Goal: Task Accomplishment & Management: Manage account settings

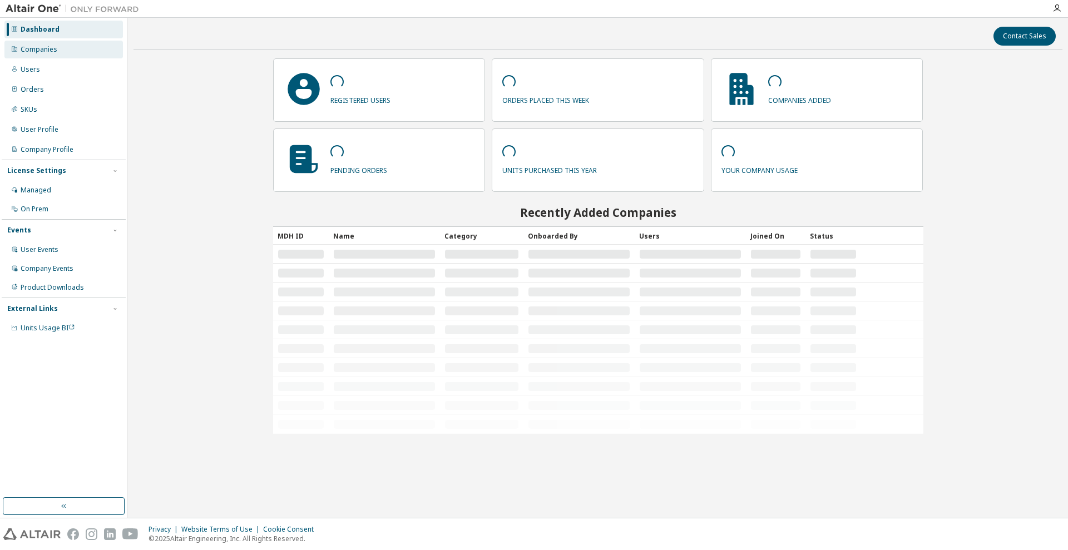
click at [48, 56] on div "Companies" at bounding box center [63, 50] width 119 height 18
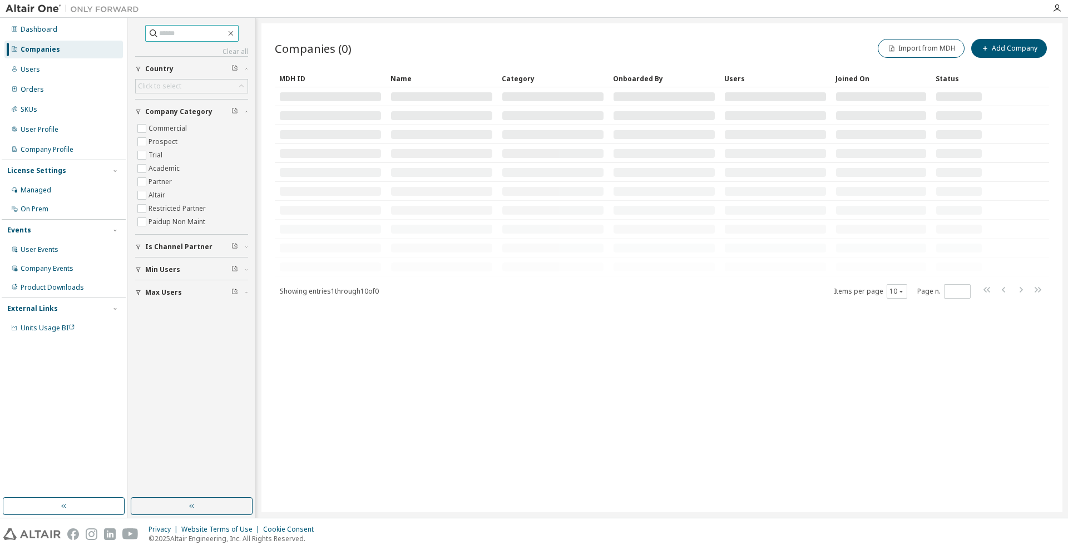
click at [197, 38] on input "text" at bounding box center [192, 33] width 67 height 11
drag, startPoint x: 28, startPoint y: 67, endPoint x: 91, endPoint y: 56, distance: 64.4
click at [28, 66] on div "Users" at bounding box center [30, 69] width 19 height 9
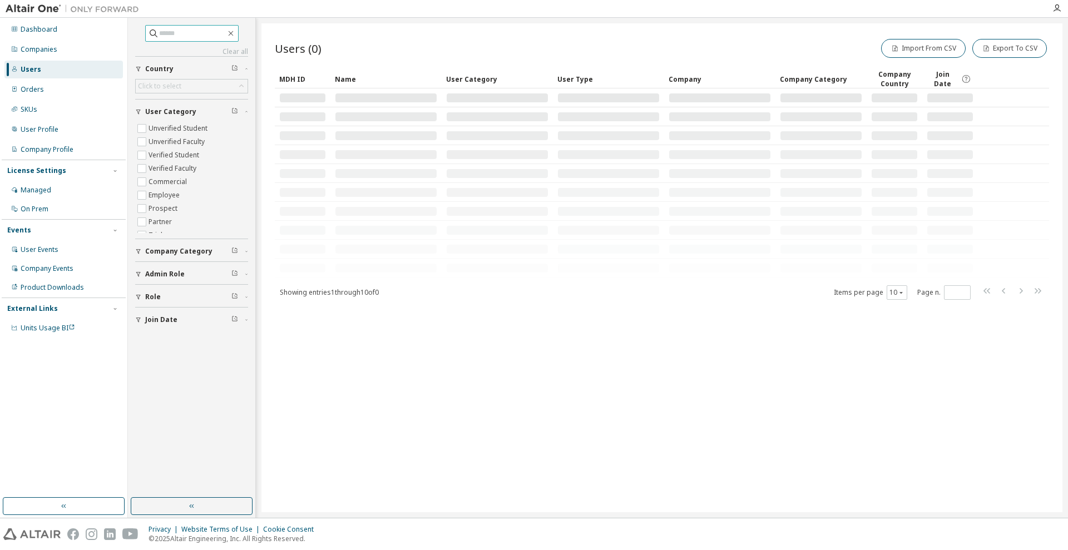
click at [159, 31] on input "text" at bounding box center [192, 33] width 67 height 11
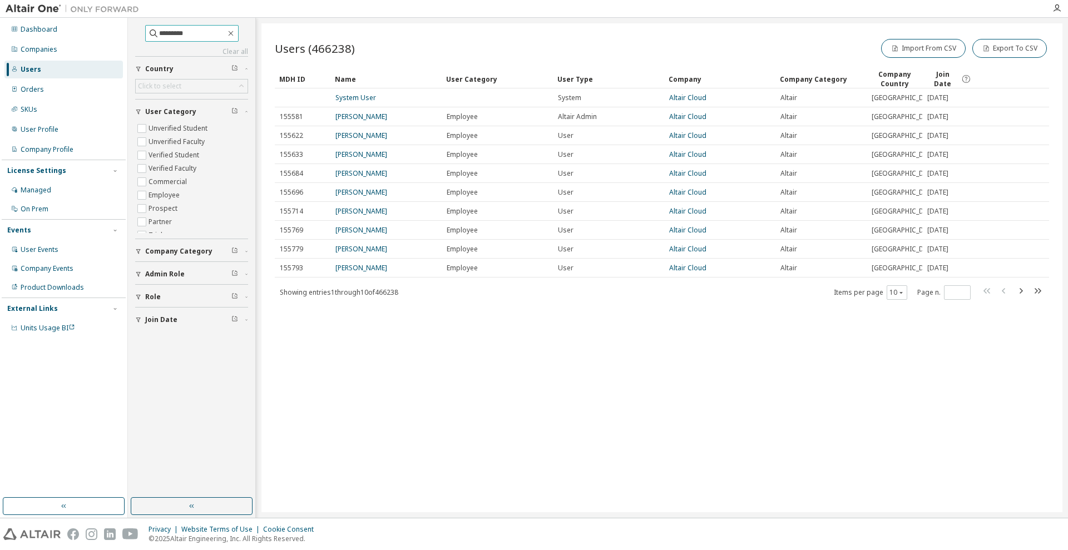
type input "*********"
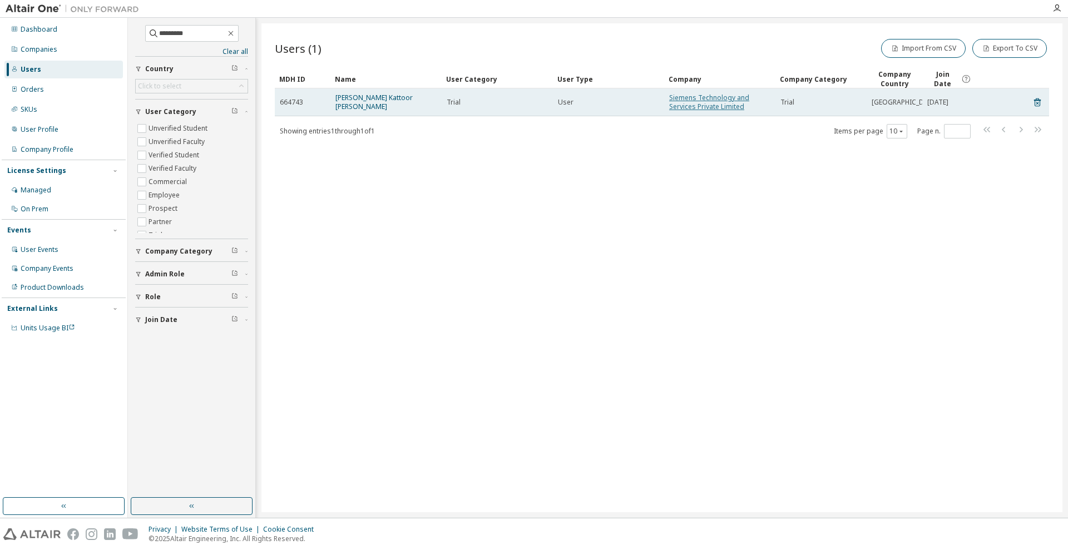
click at [696, 102] on link "Siemens Technology and Services Private Limited" at bounding box center [709, 102] width 80 height 18
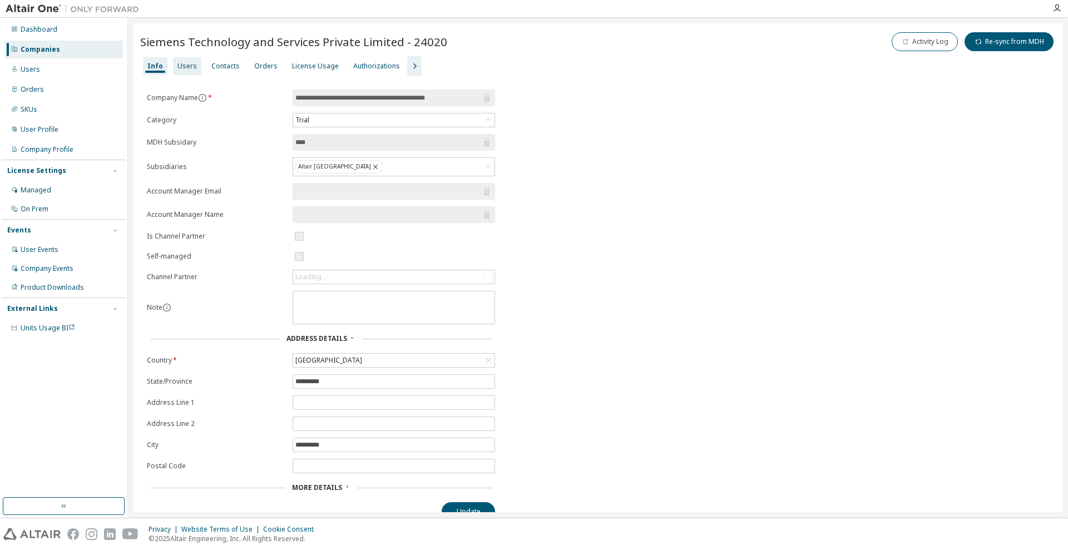
click at [187, 65] on div "Users" at bounding box center [186, 66] width 19 height 9
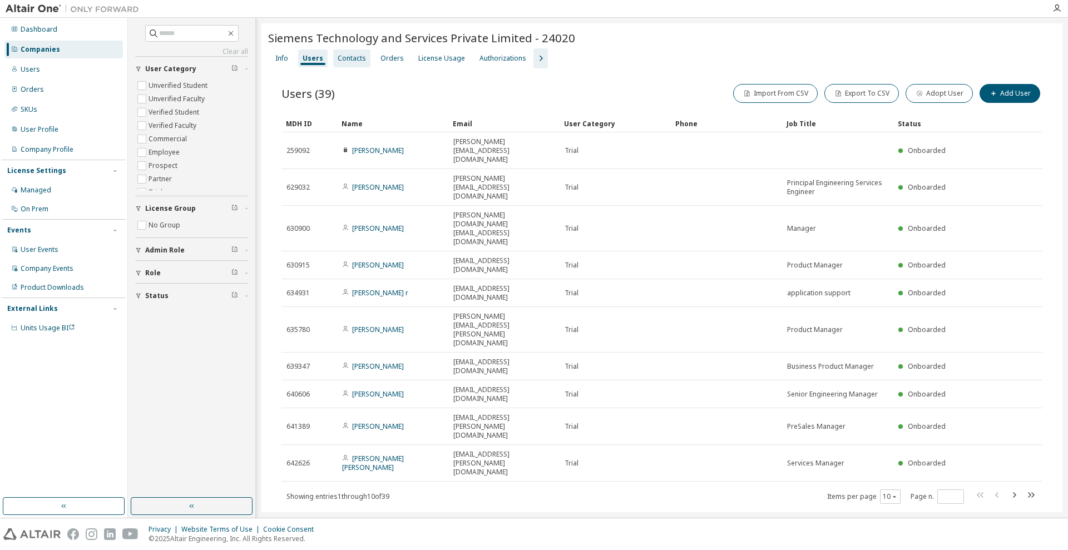
click at [350, 58] on div "Contacts" at bounding box center [352, 58] width 28 height 9
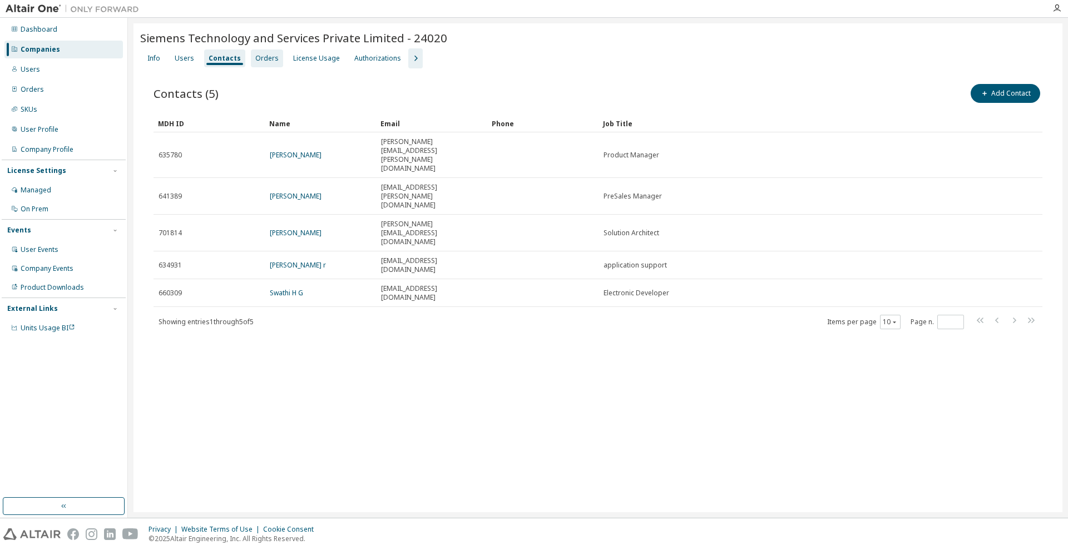
click at [262, 57] on div "Orders" at bounding box center [266, 58] width 23 height 9
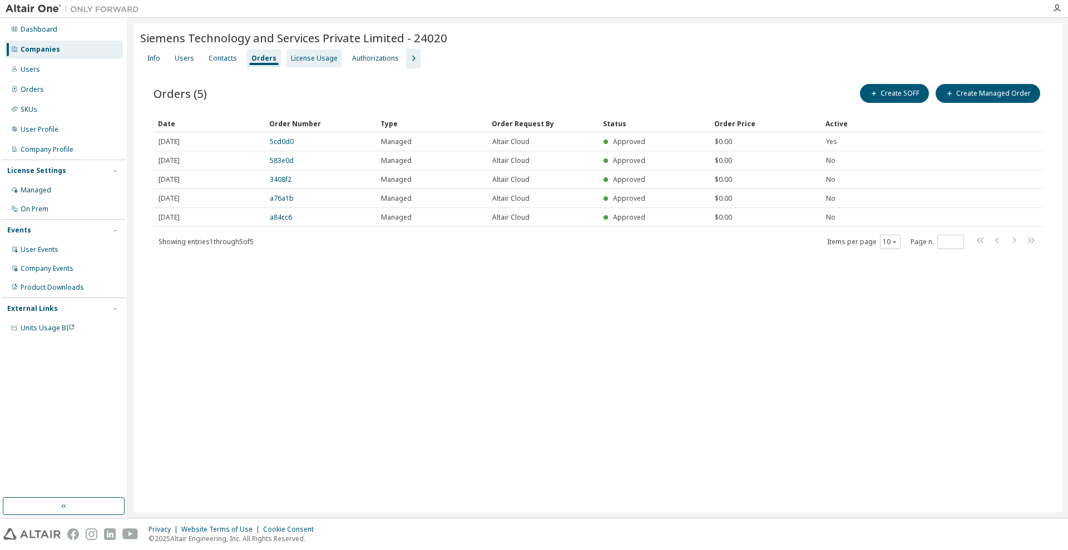
click at [299, 62] on div "License Usage" at bounding box center [314, 58] width 47 height 9
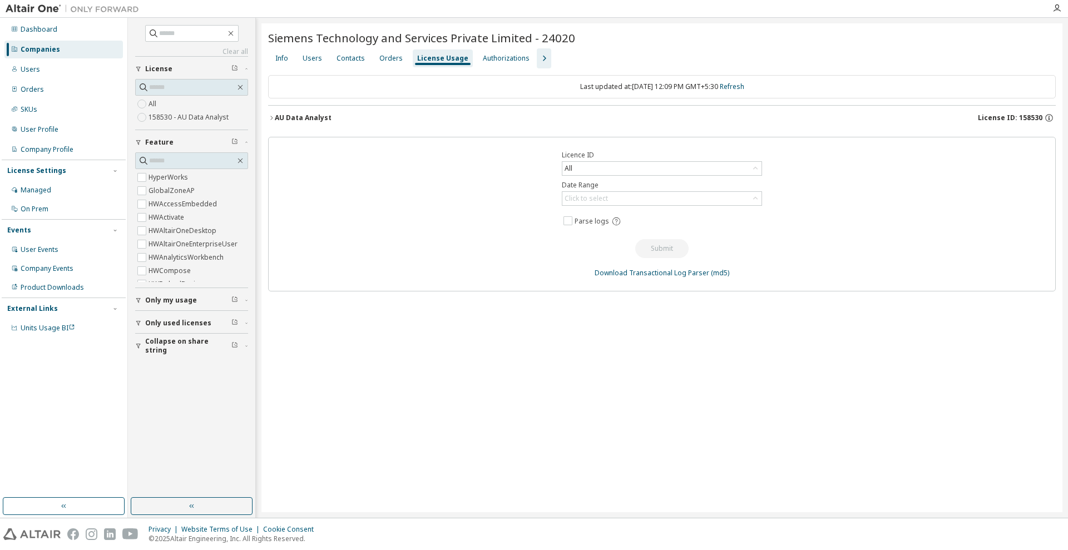
click at [270, 119] on icon "button" at bounding box center [271, 118] width 7 height 7
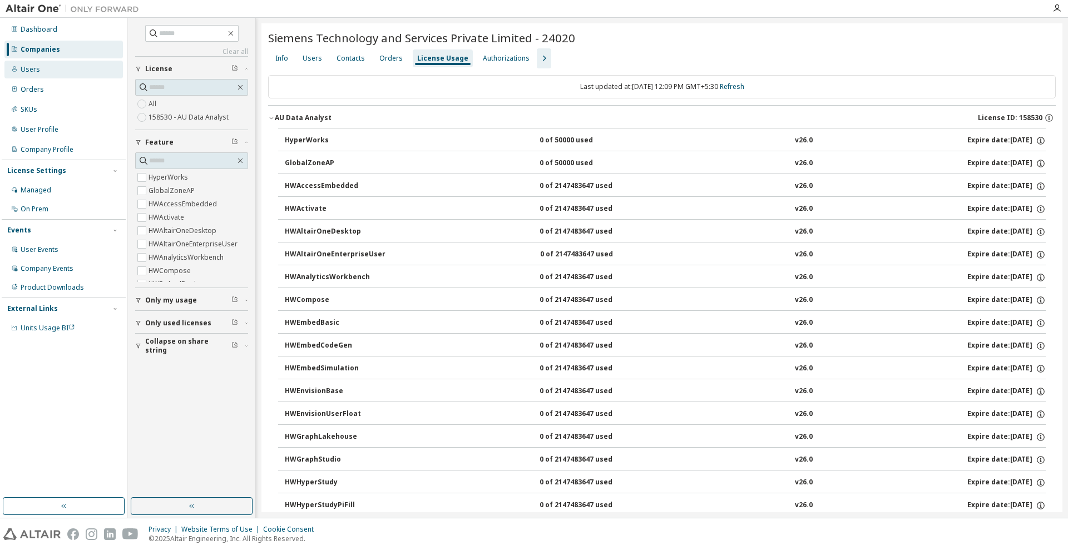
click at [32, 71] on div "Users" at bounding box center [30, 69] width 19 height 9
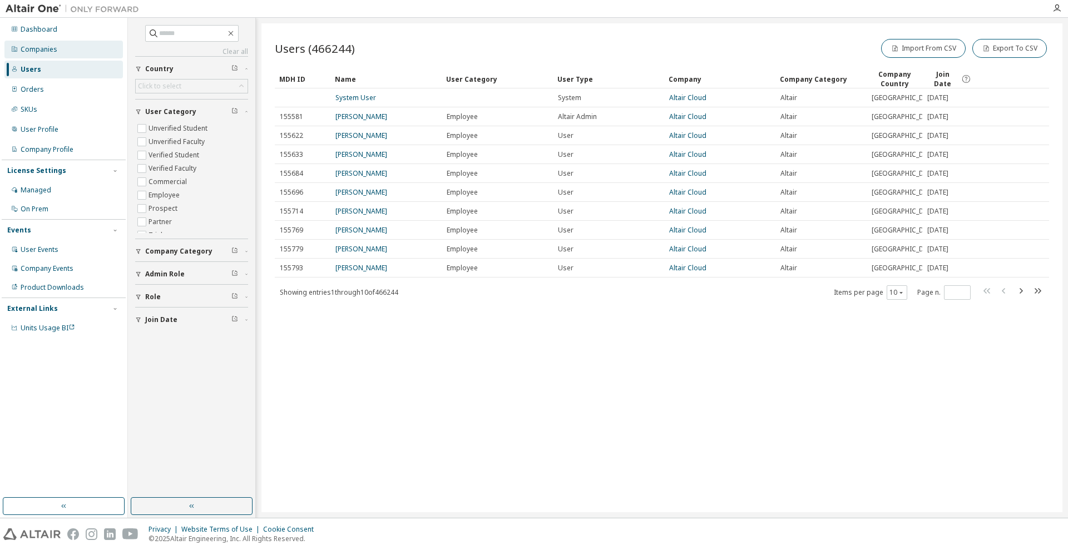
click at [60, 43] on div "Companies" at bounding box center [63, 50] width 119 height 18
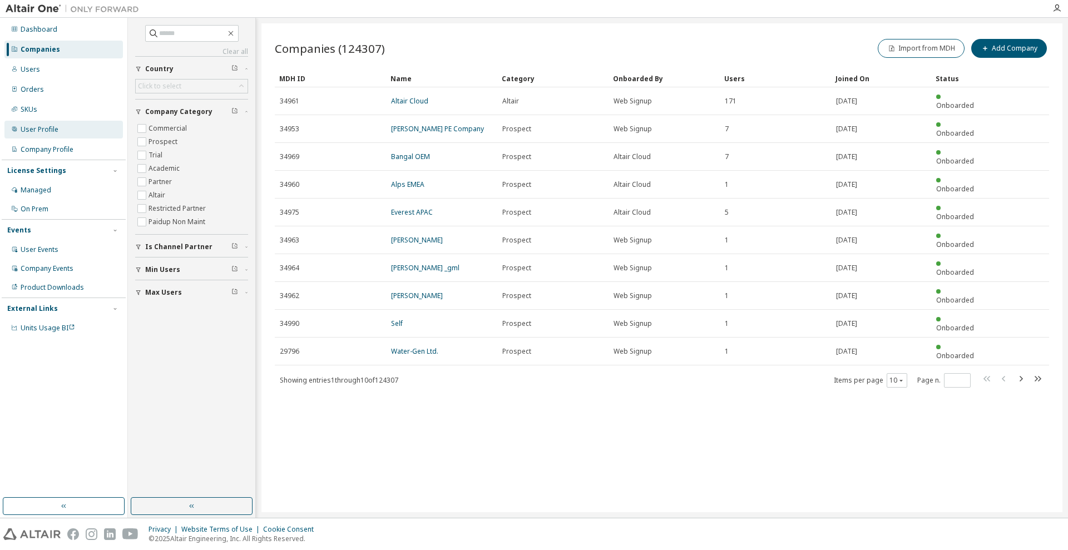
click at [37, 123] on div "User Profile" at bounding box center [63, 130] width 119 height 18
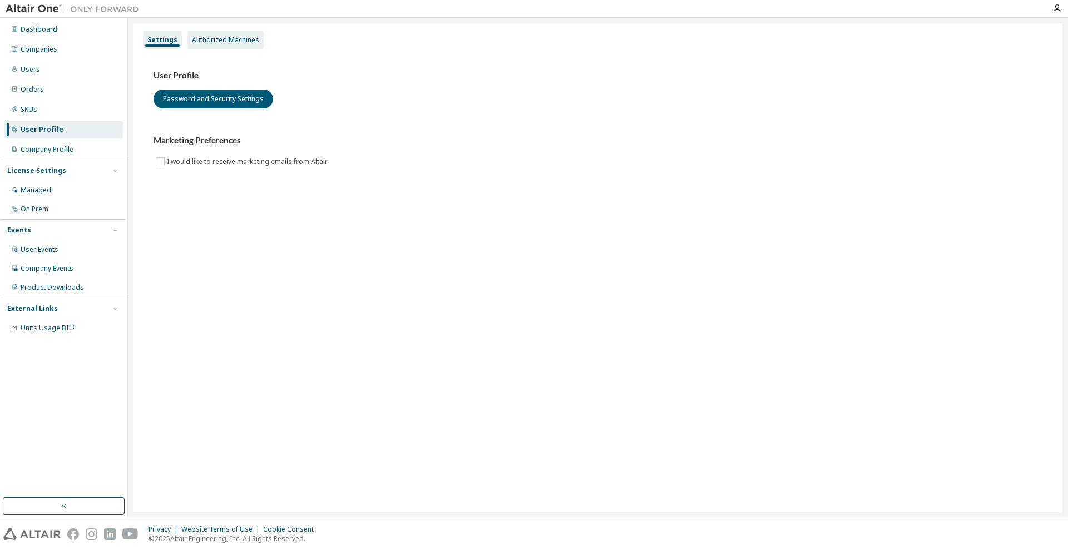
click at [224, 41] on div "Authorized Machines" at bounding box center [225, 40] width 67 height 9
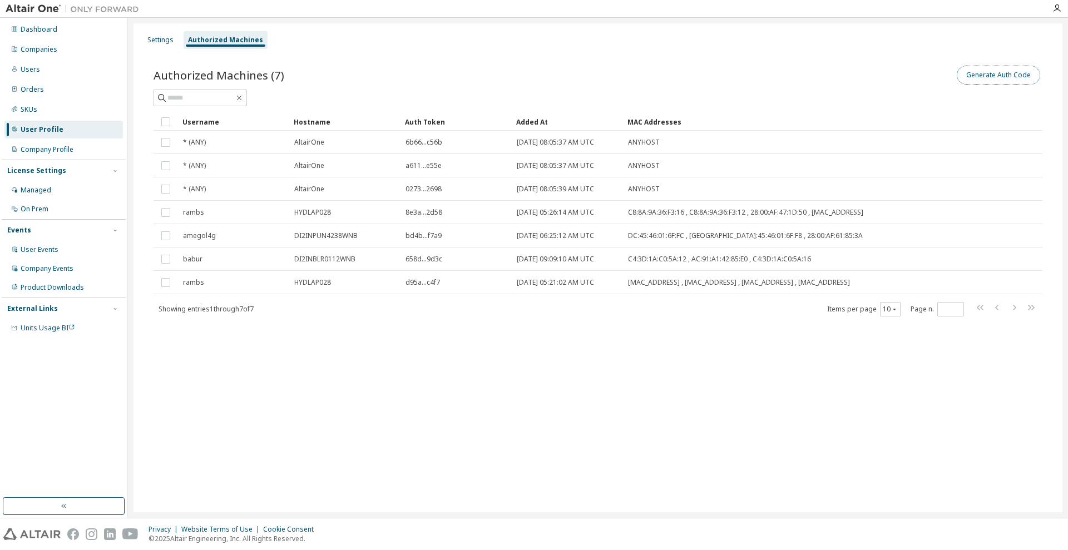
click at [1028, 71] on button "Generate Auth Code" at bounding box center [998, 75] width 83 height 19
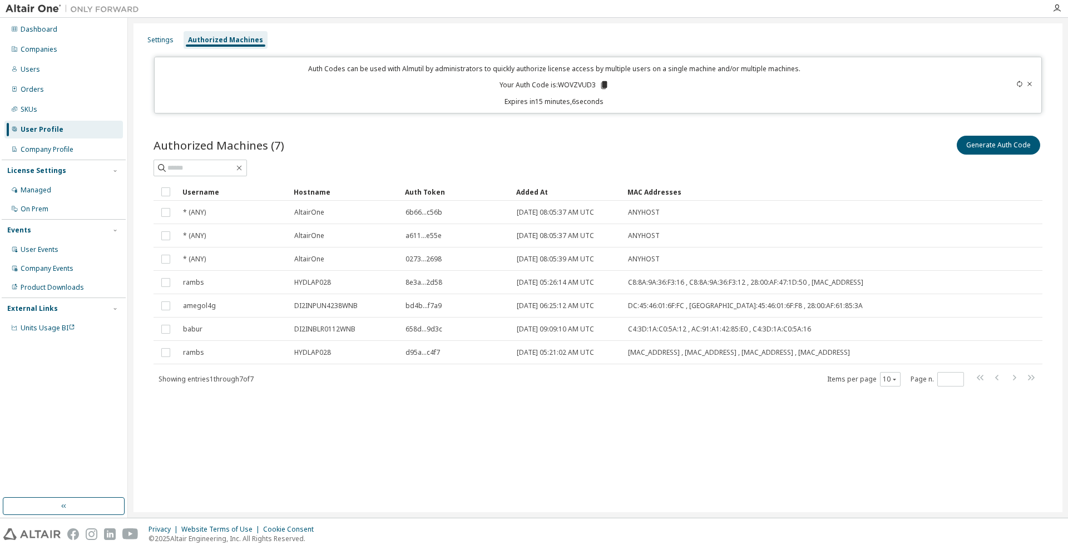
click at [601, 85] on icon at bounding box center [604, 85] width 6 height 8
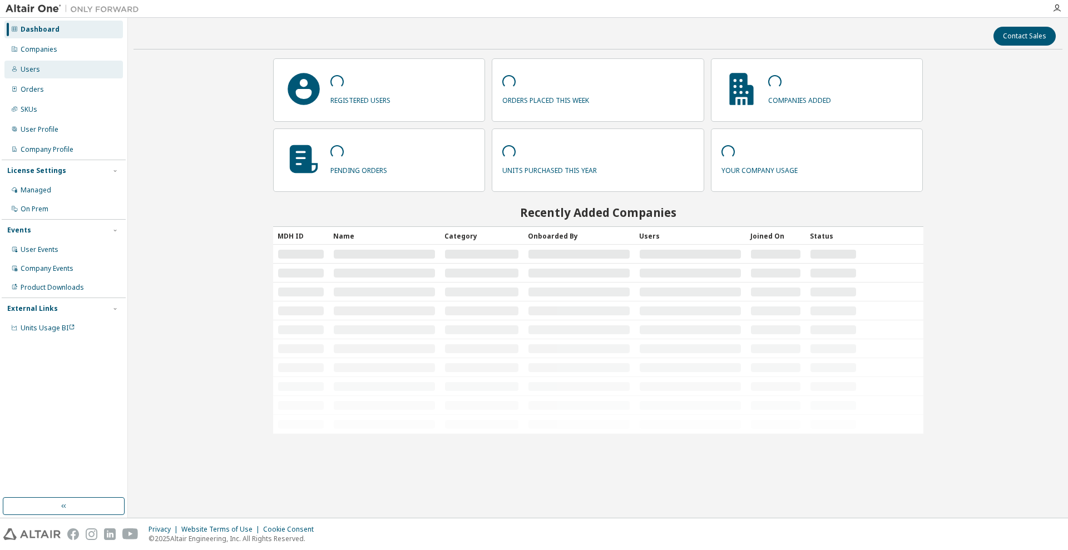
click at [40, 66] on div "Users" at bounding box center [63, 70] width 119 height 18
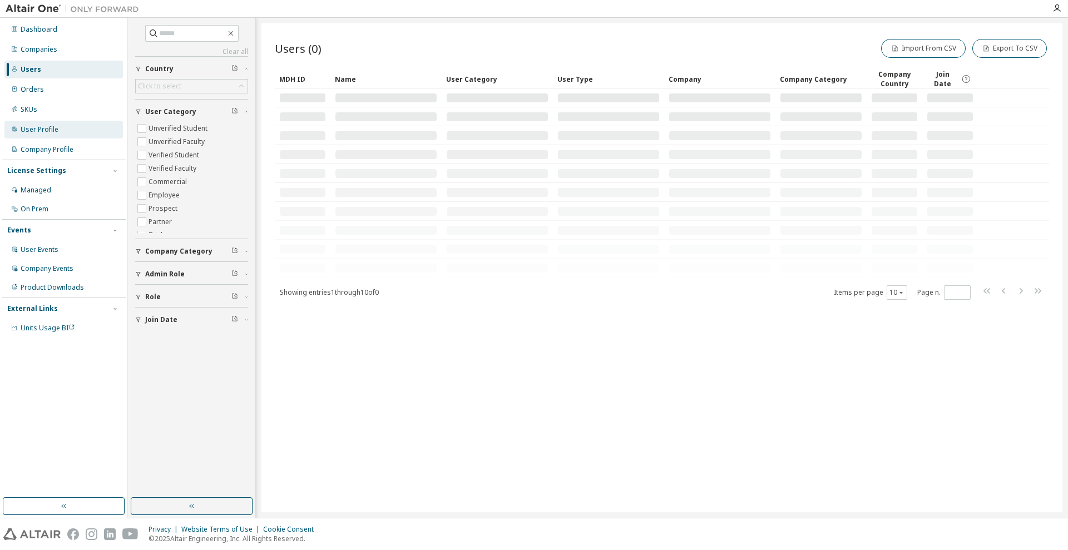
click at [61, 125] on div "User Profile" at bounding box center [63, 130] width 119 height 18
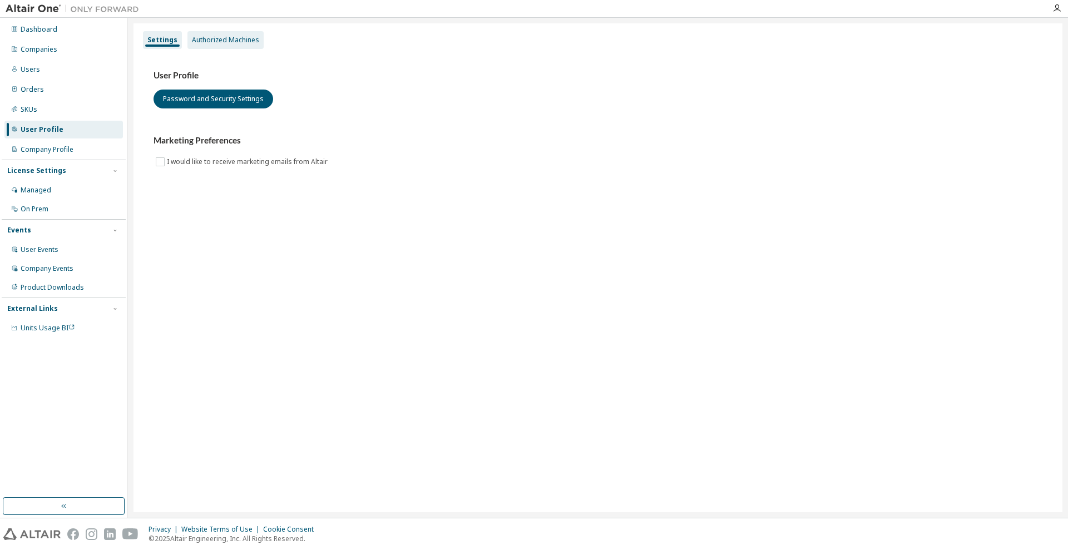
click at [234, 42] on div "Authorized Machines" at bounding box center [225, 40] width 67 height 9
